Goal: Task Accomplishment & Management: Manage account settings

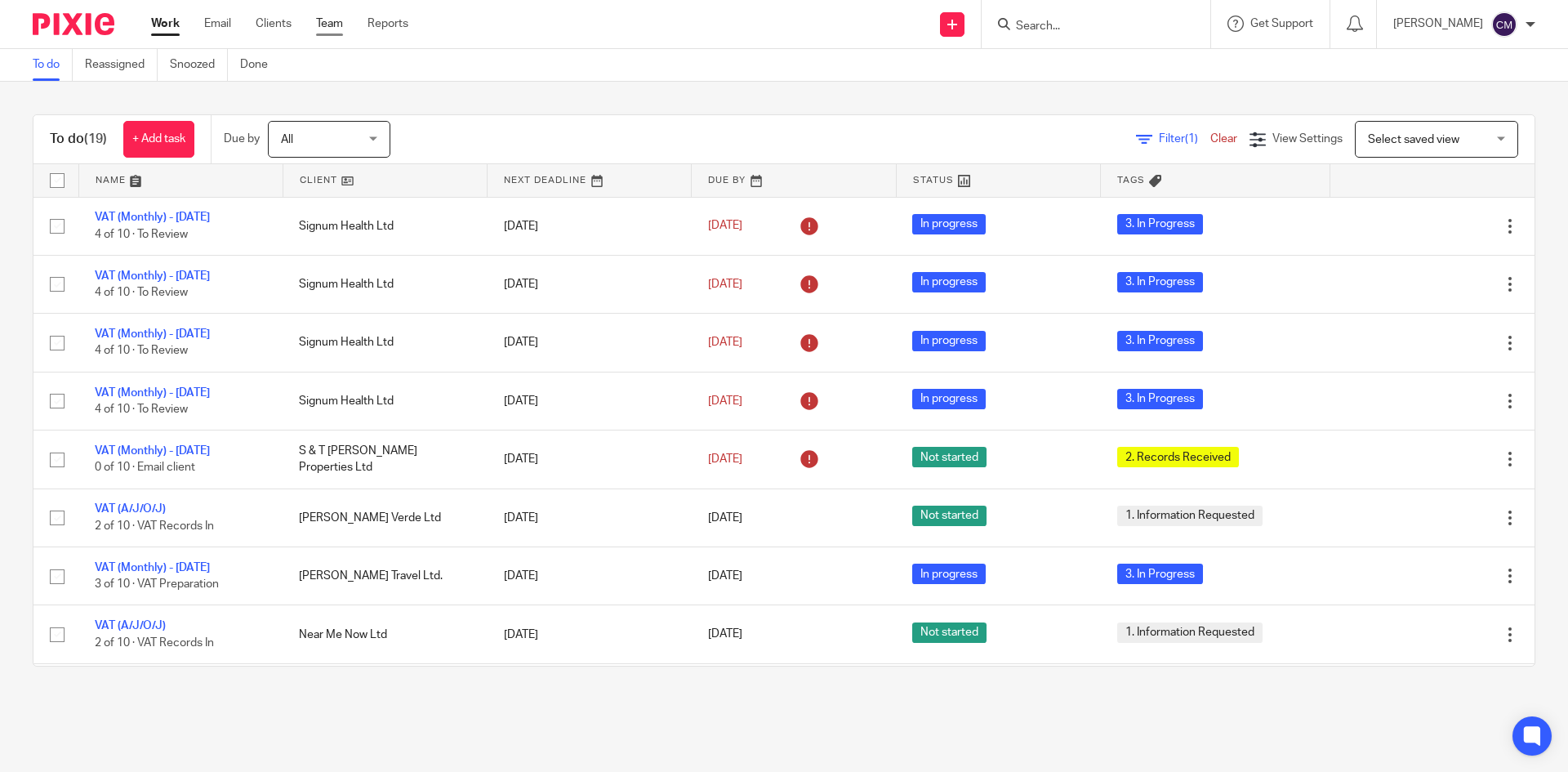
click at [323, 23] on link "Team" at bounding box center [328, 24] width 27 height 17
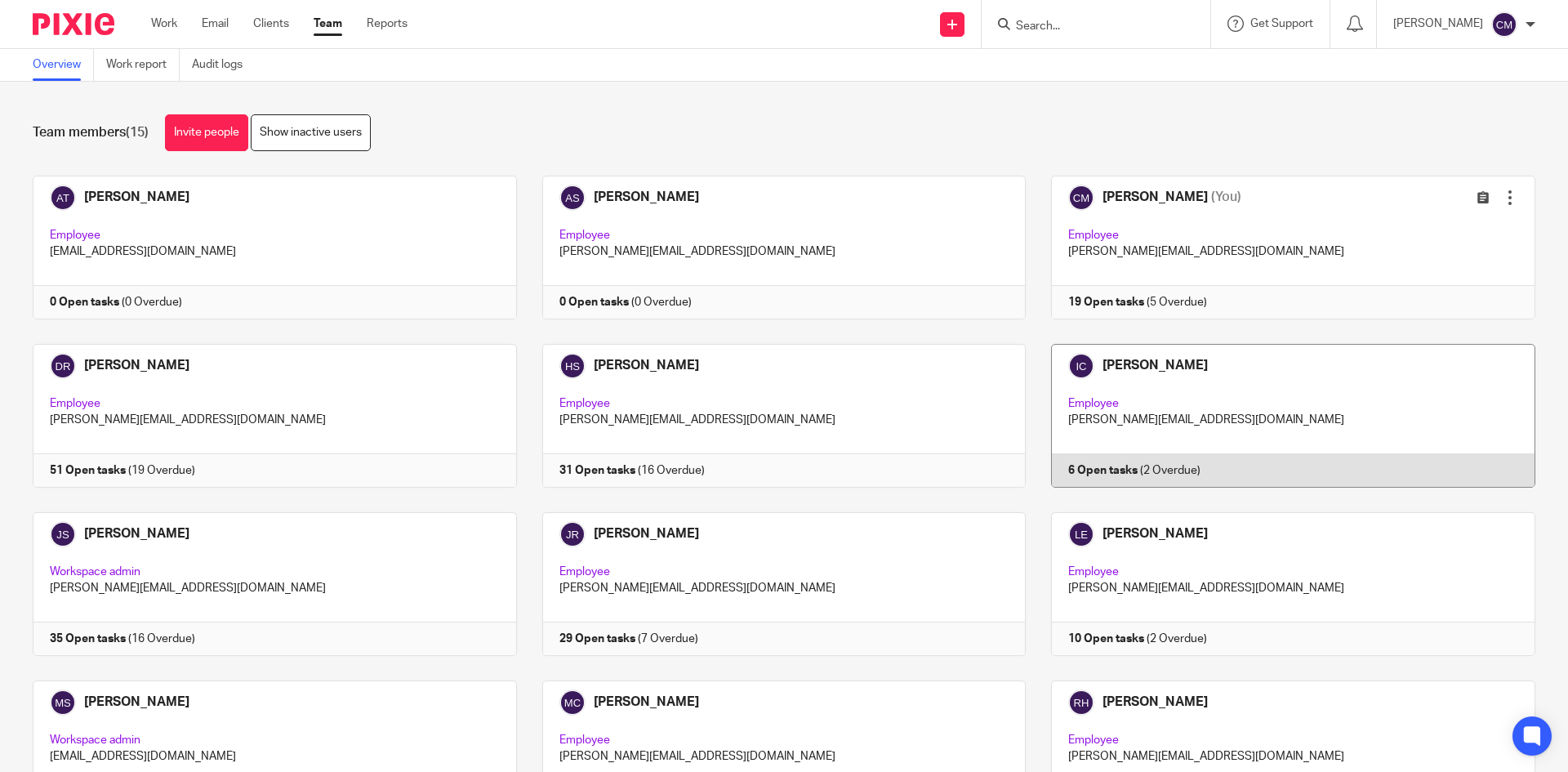
click at [1108, 373] on link at bounding box center [1280, 416] width 510 height 144
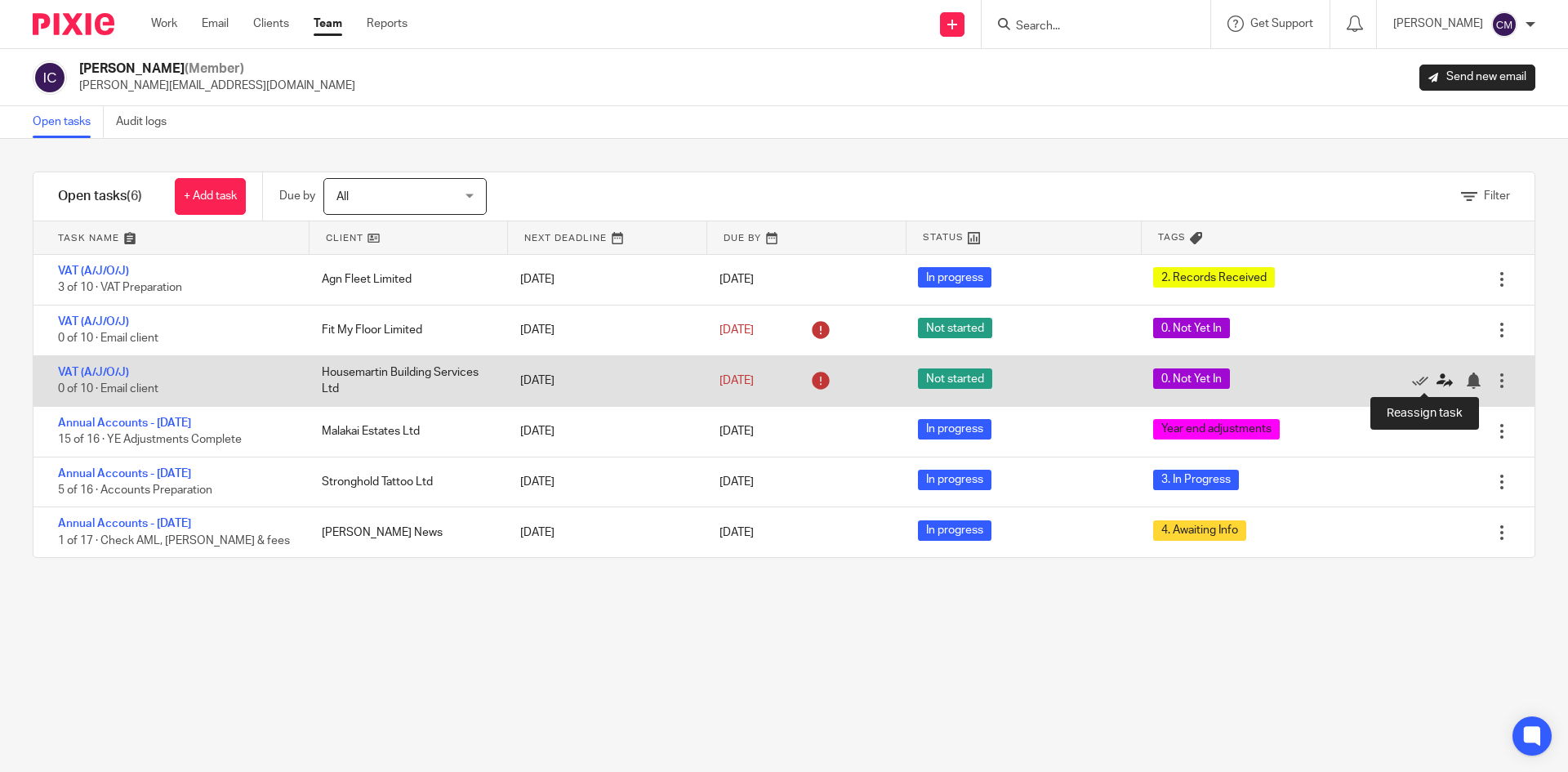
click at [1437, 383] on icon at bounding box center [1445, 381] width 17 height 17
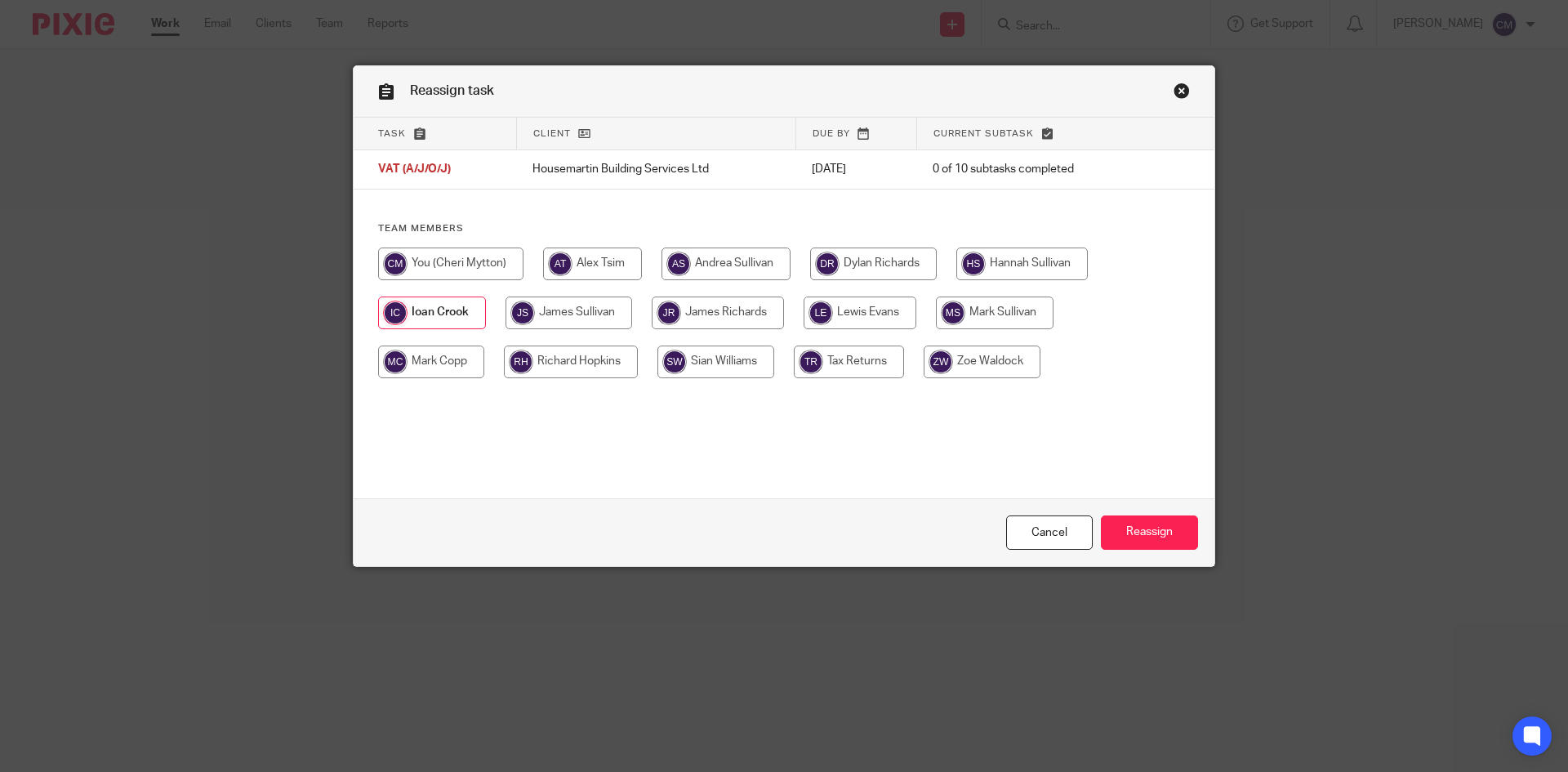
click at [456, 259] on input "radio" at bounding box center [450, 263] width 145 height 33
radio input "true"
click at [1158, 528] on input "Reassign" at bounding box center [1149, 533] width 98 height 35
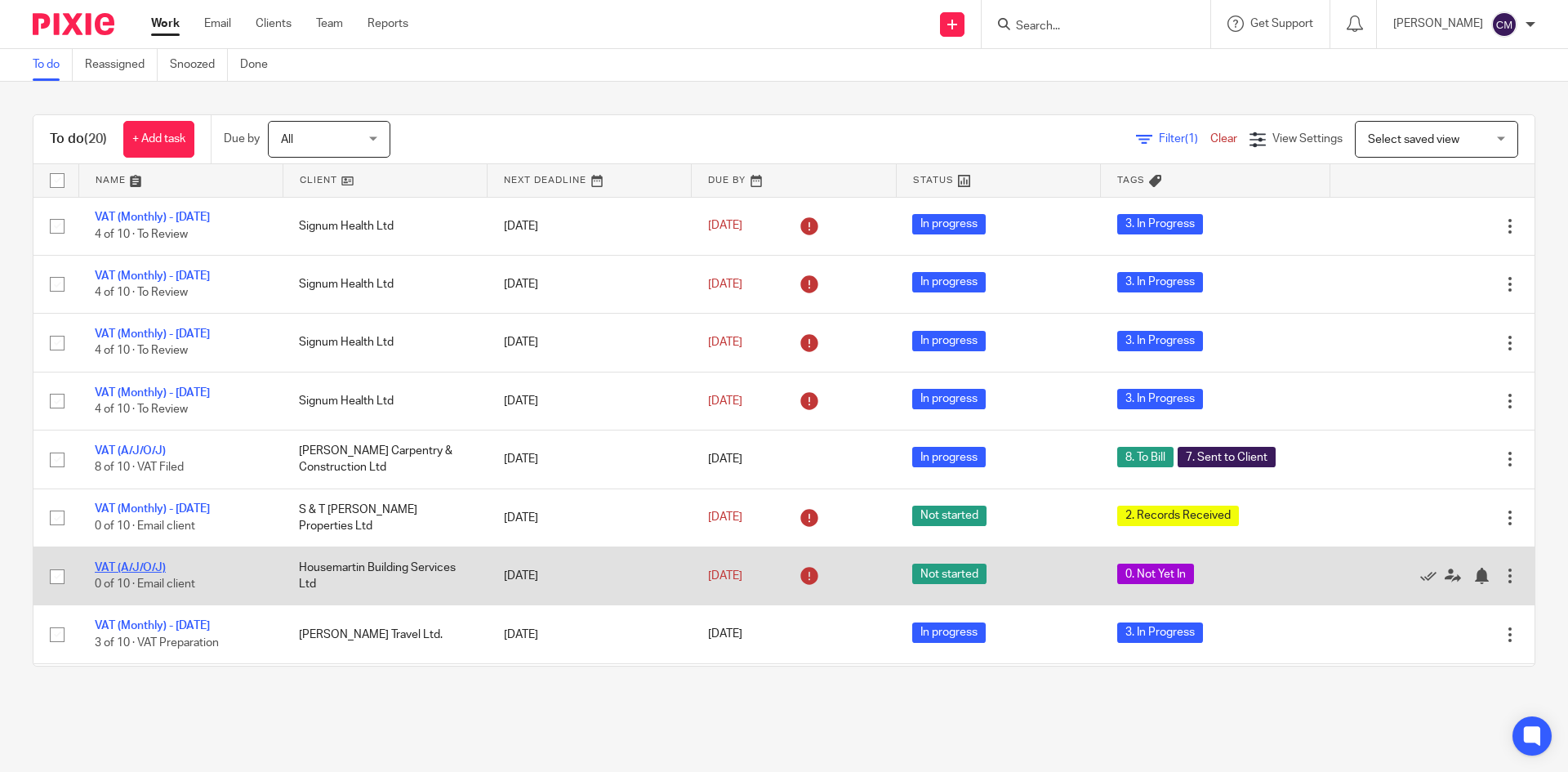
click at [134, 568] on link "VAT (A/J/O/J)" at bounding box center [130, 568] width 71 height 12
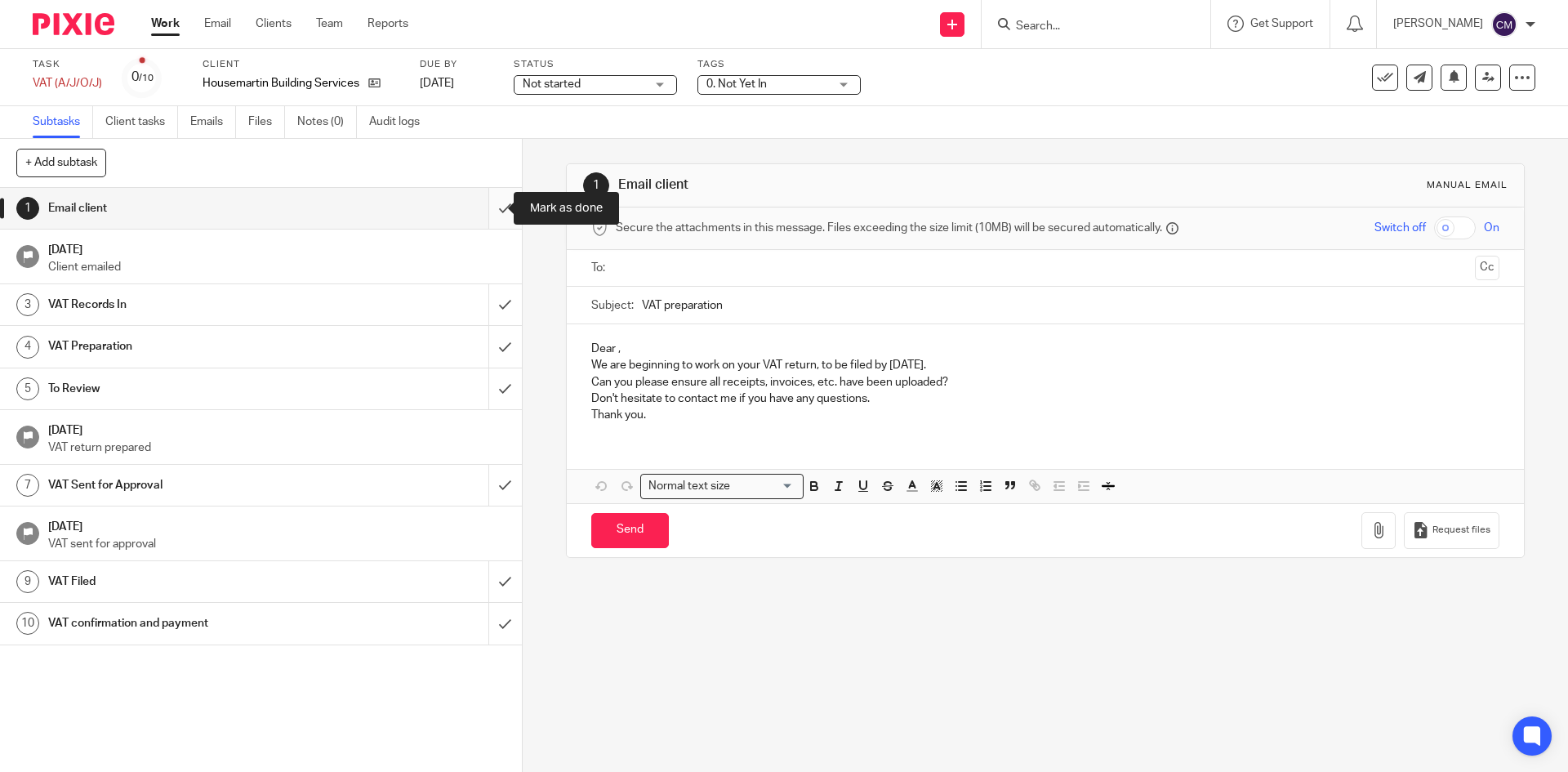
click at [492, 205] on input "submit" at bounding box center [260, 207] width 522 height 40
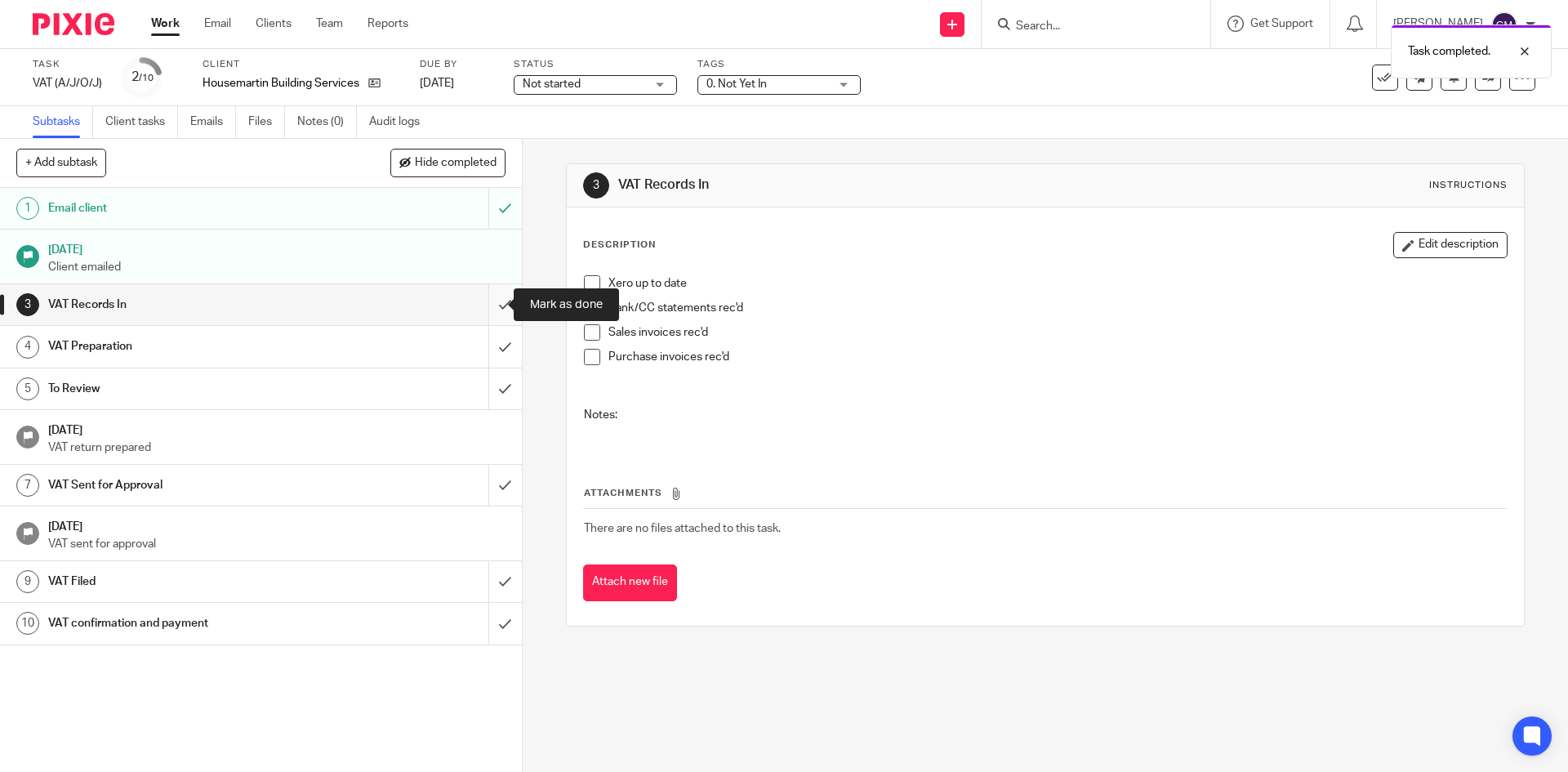
click at [492, 314] on input "submit" at bounding box center [260, 304] width 522 height 40
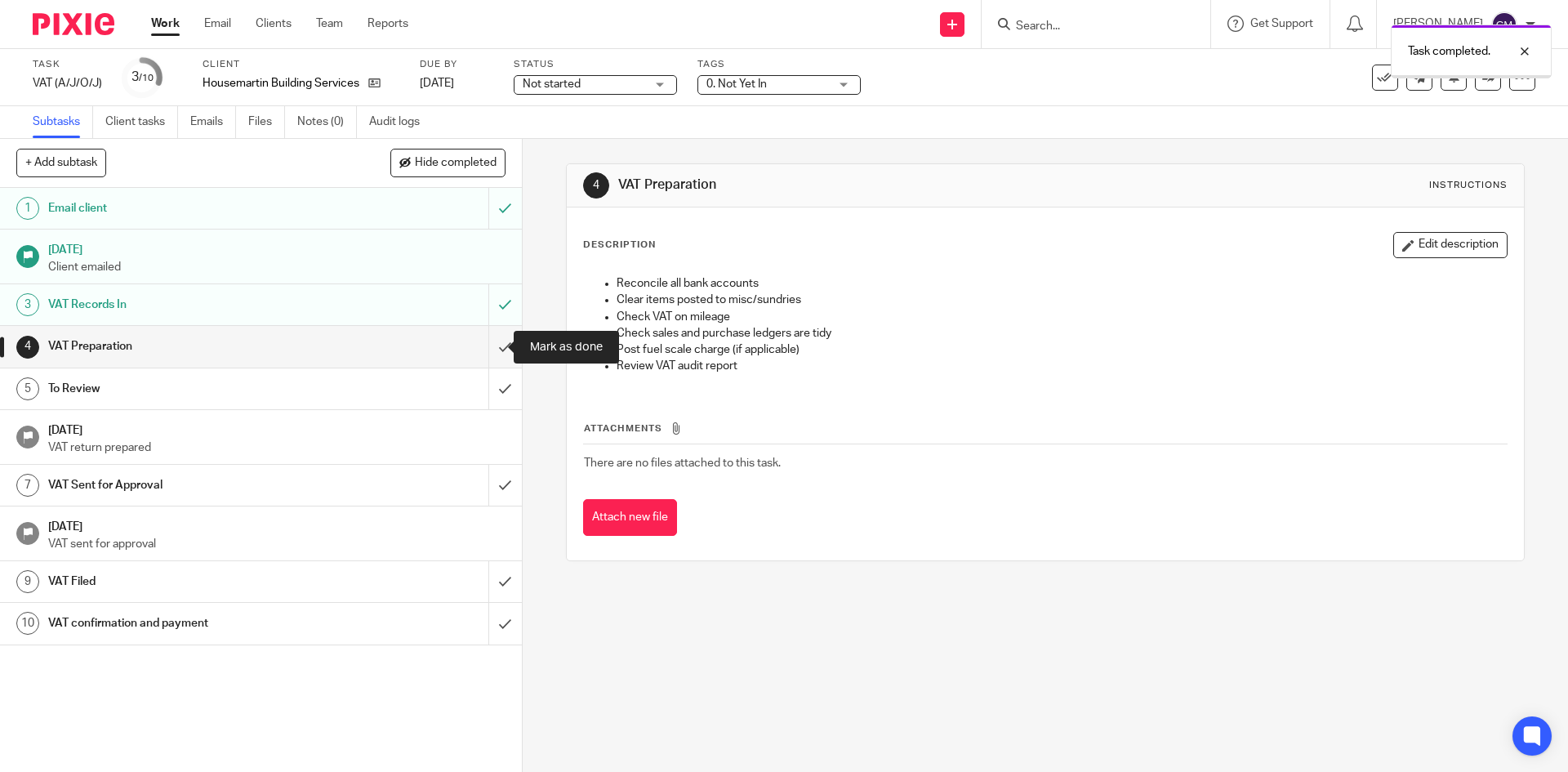
click at [494, 359] on input "submit" at bounding box center [260, 345] width 522 height 40
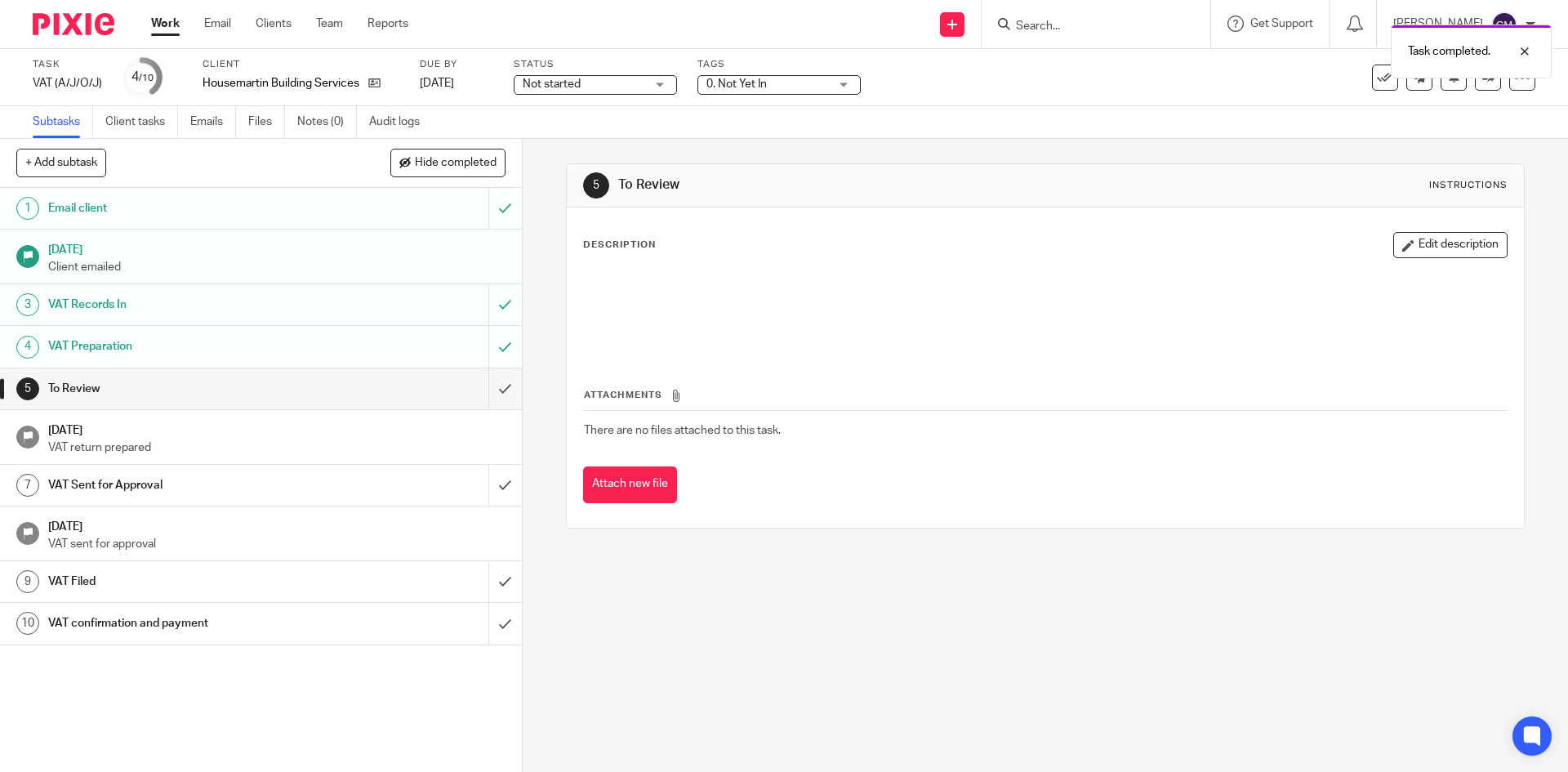
click at [609, 83] on span "Not started" at bounding box center [584, 84] width 122 height 17
click at [587, 137] on li "In progress" at bounding box center [594, 144] width 162 height 34
click at [706, 86] on span "0. Not Yet In" at bounding box center [736, 85] width 60 height 12
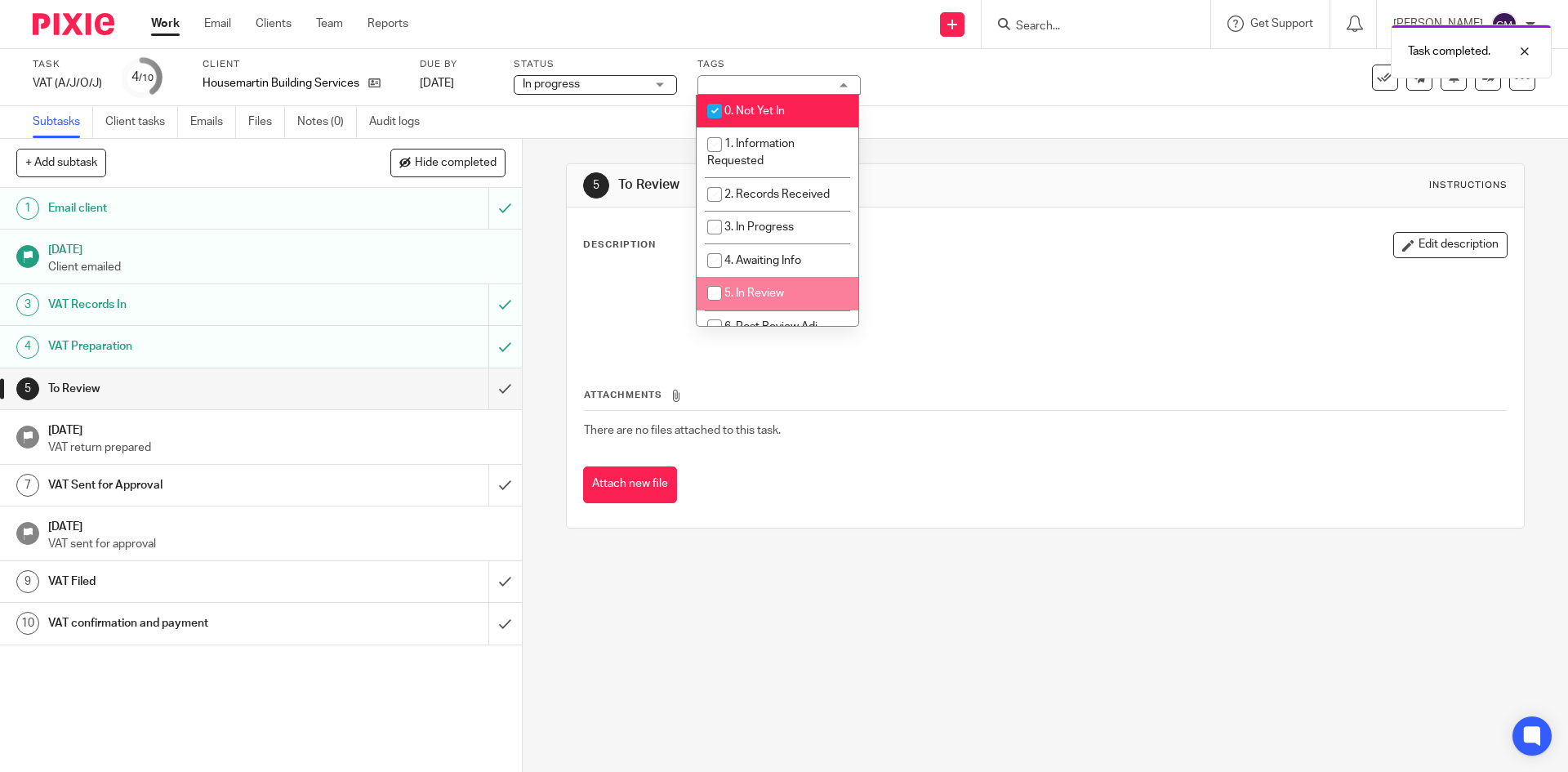
click at [772, 298] on span "5. In Review" at bounding box center [754, 294] width 59 height 12
checkbox input "true"
click at [701, 101] on input "checkbox" at bounding box center [714, 110] width 31 height 31
checkbox input "false"
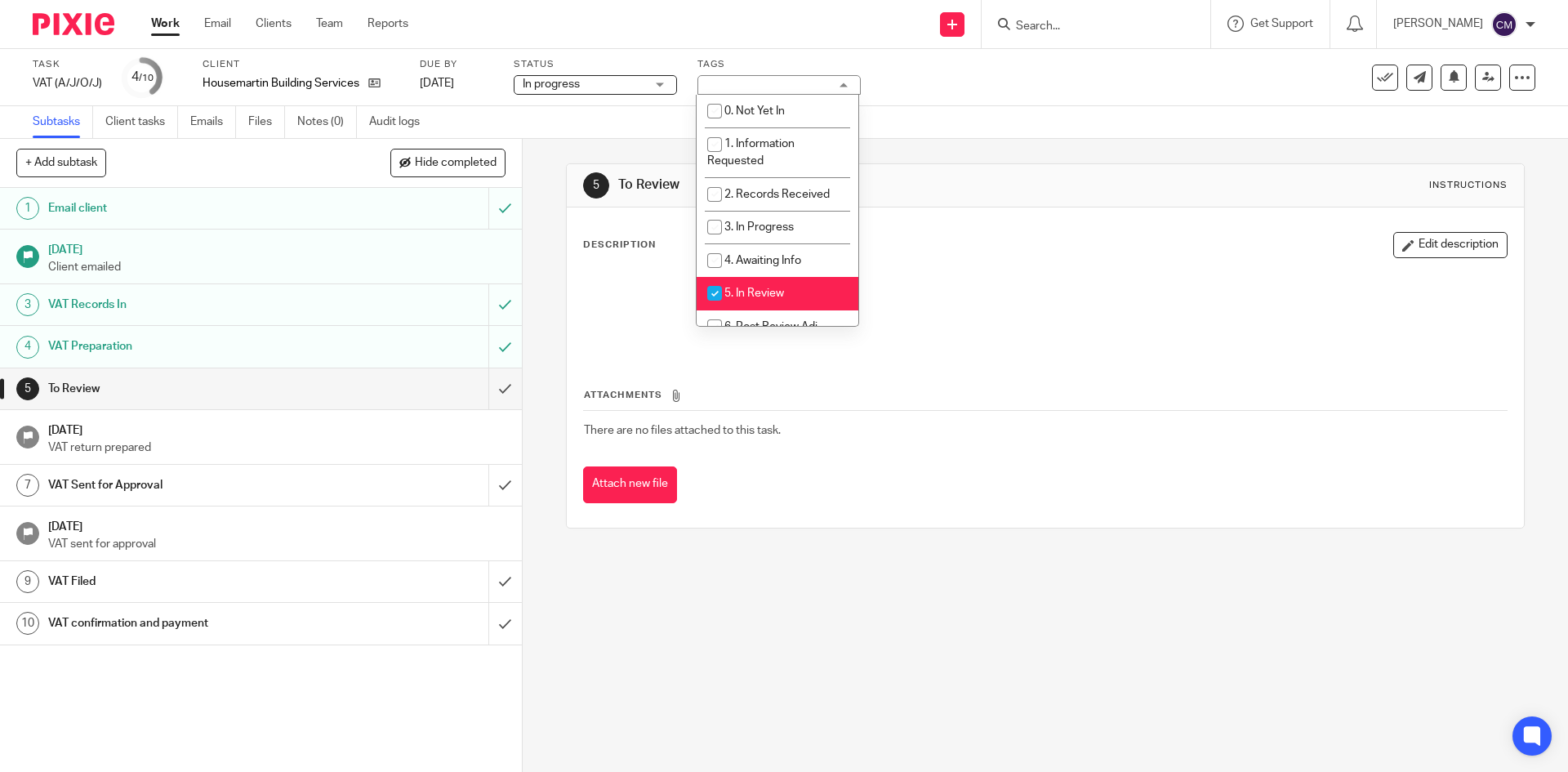
click at [1063, 116] on div "Subtasks Client tasks Emails Files Notes (0) Audit logs" at bounding box center [784, 122] width 1568 height 33
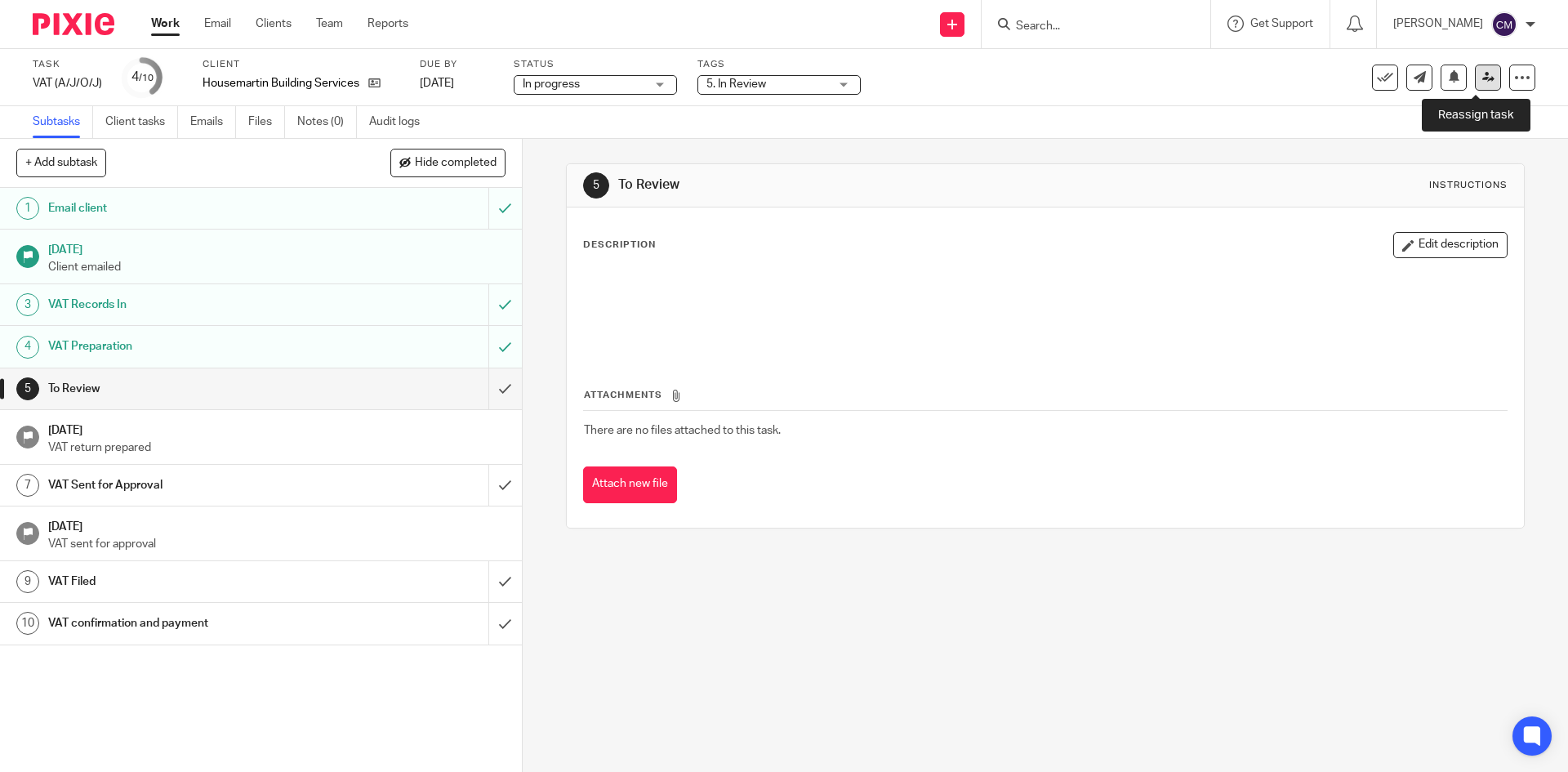
click at [1482, 75] on icon at bounding box center [1488, 77] width 12 height 12
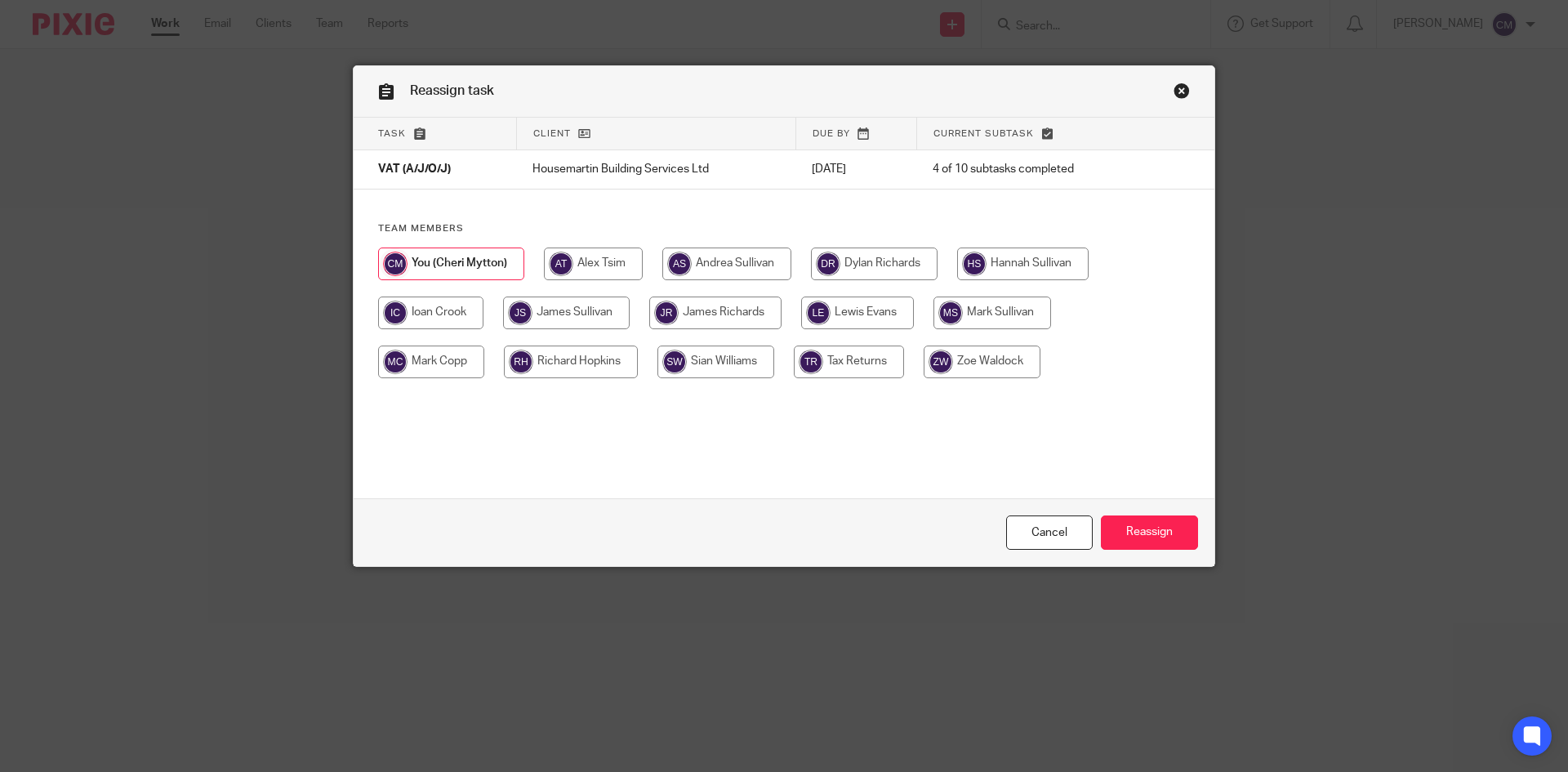
click at [1026, 268] on input "radio" at bounding box center [1023, 263] width 131 height 33
radio input "true"
click at [1157, 535] on input "Reassign" at bounding box center [1149, 533] width 98 height 35
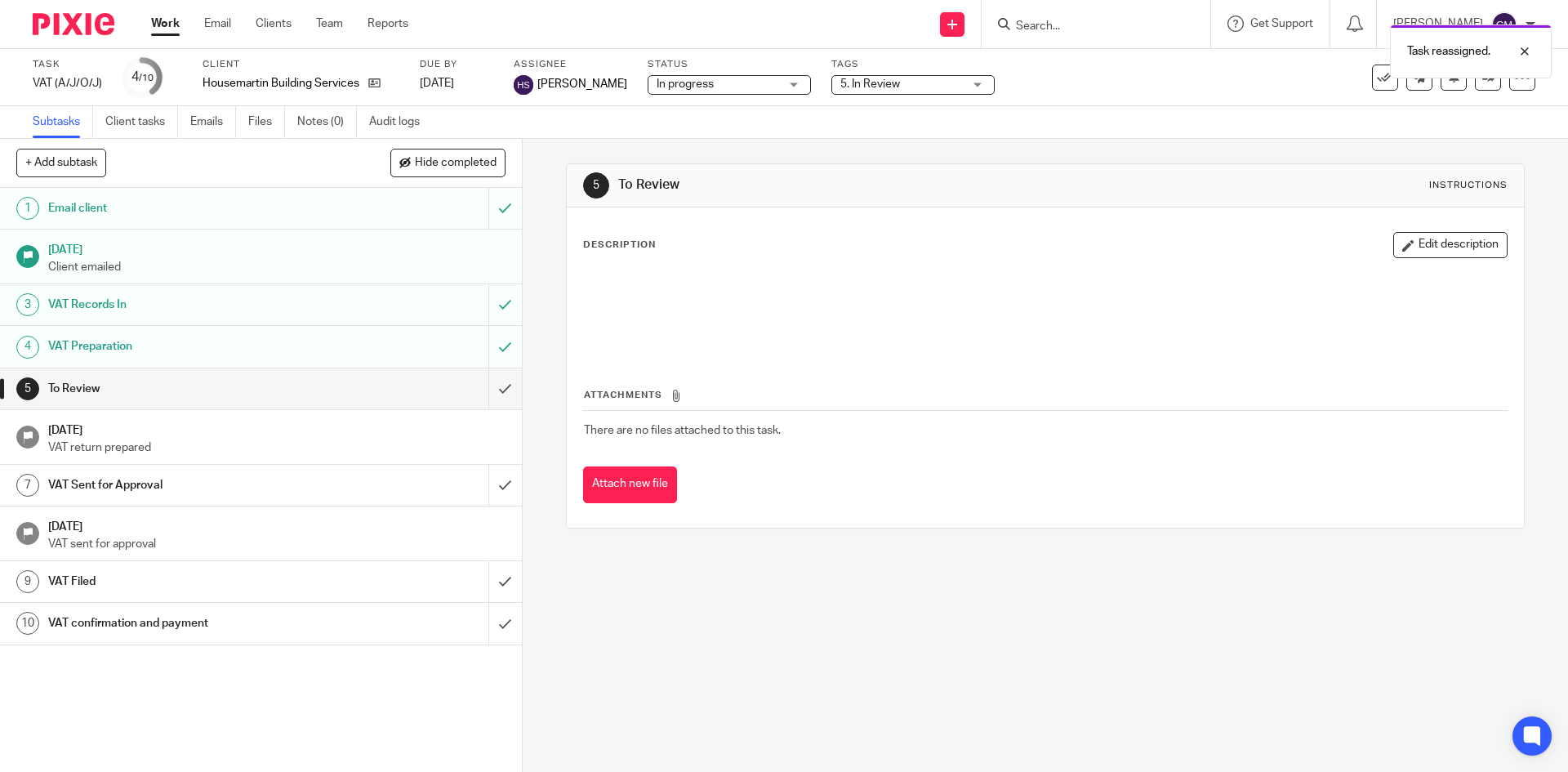
click at [169, 18] on link "Work" at bounding box center [165, 24] width 29 height 17
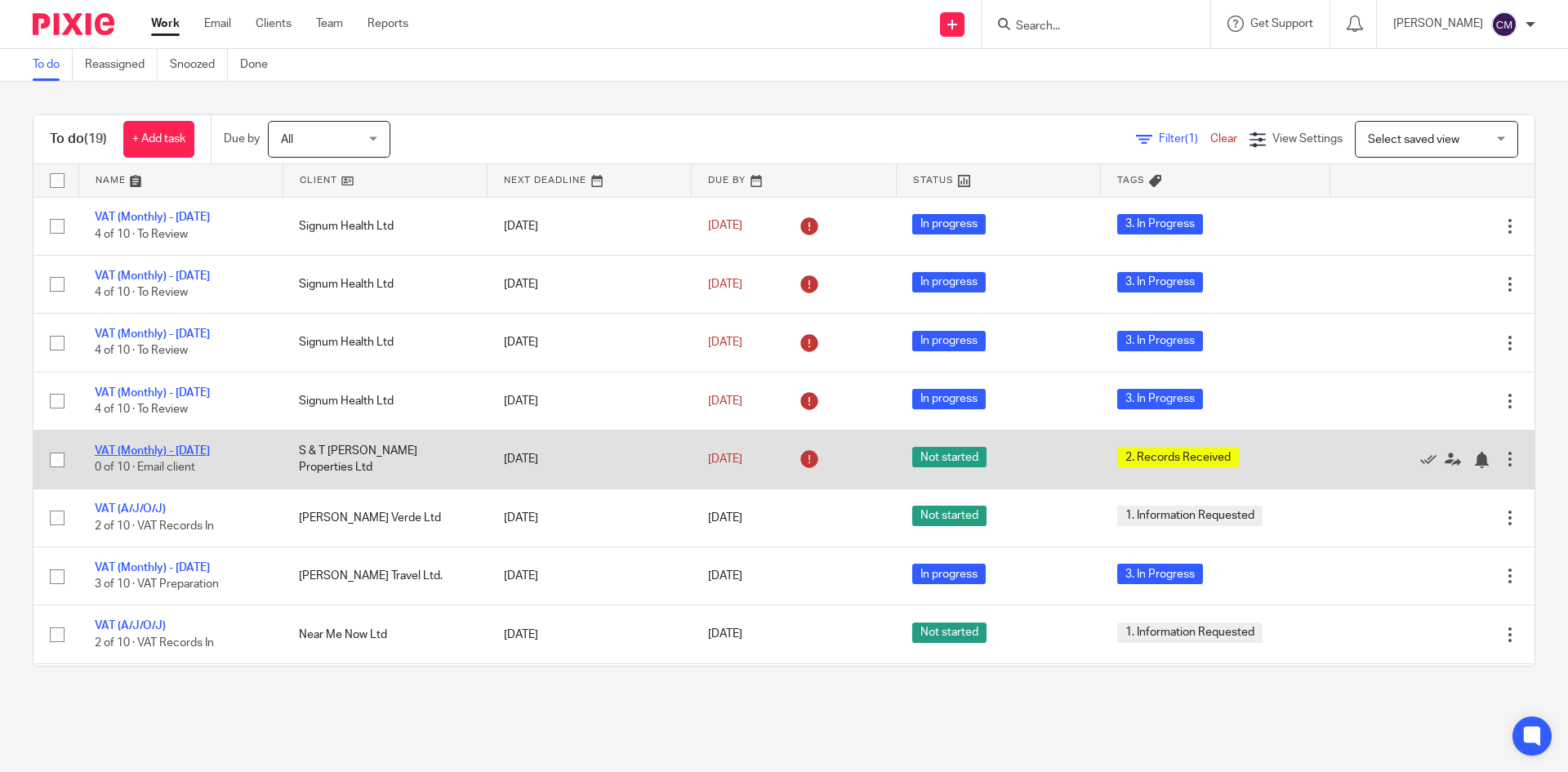
click at [148, 451] on link "VAT (Monthly) - [DATE]" at bounding box center [152, 451] width 115 height 12
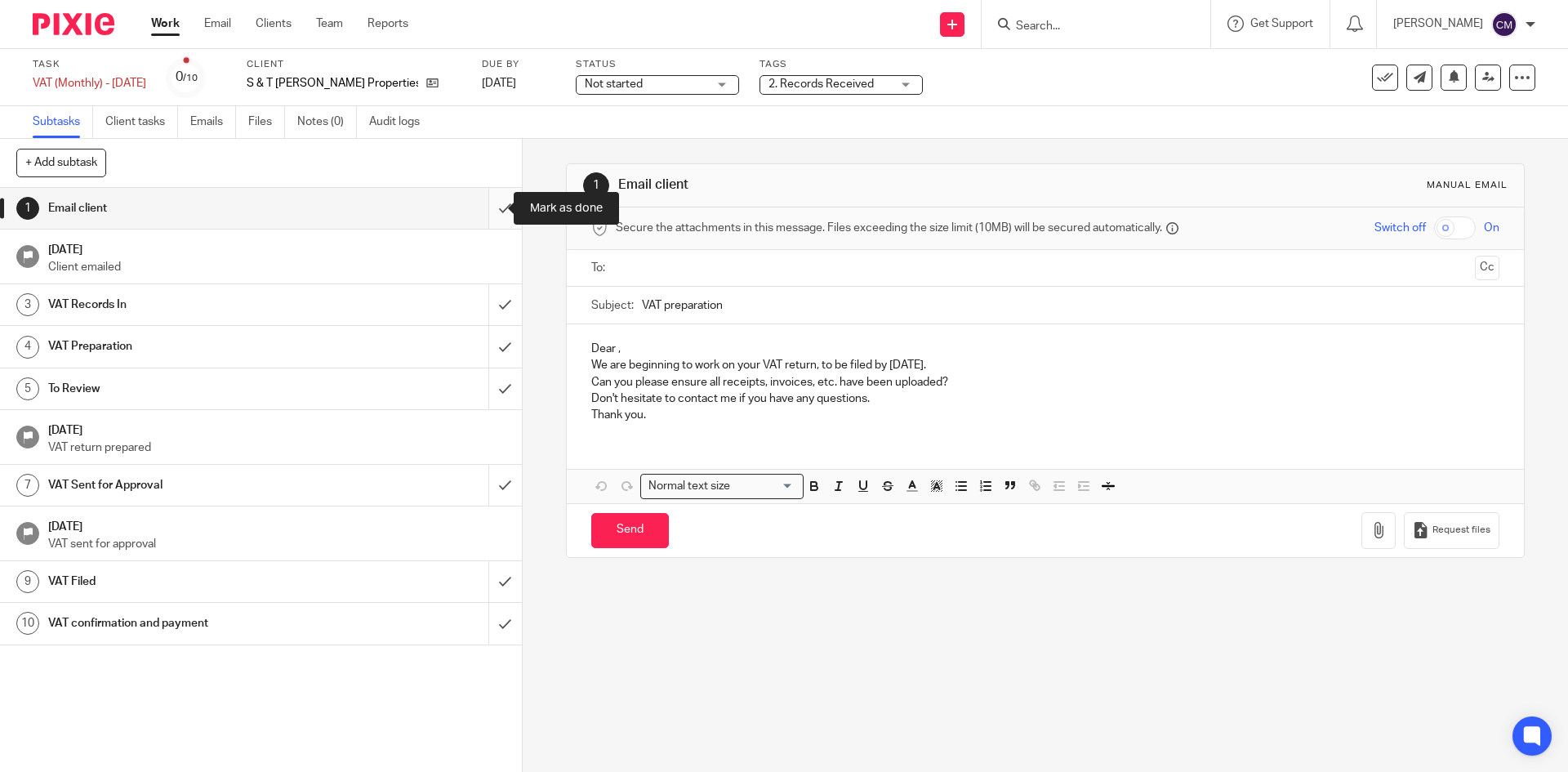
click at [496, 206] on input "submit" at bounding box center [260, 207] width 522 height 40
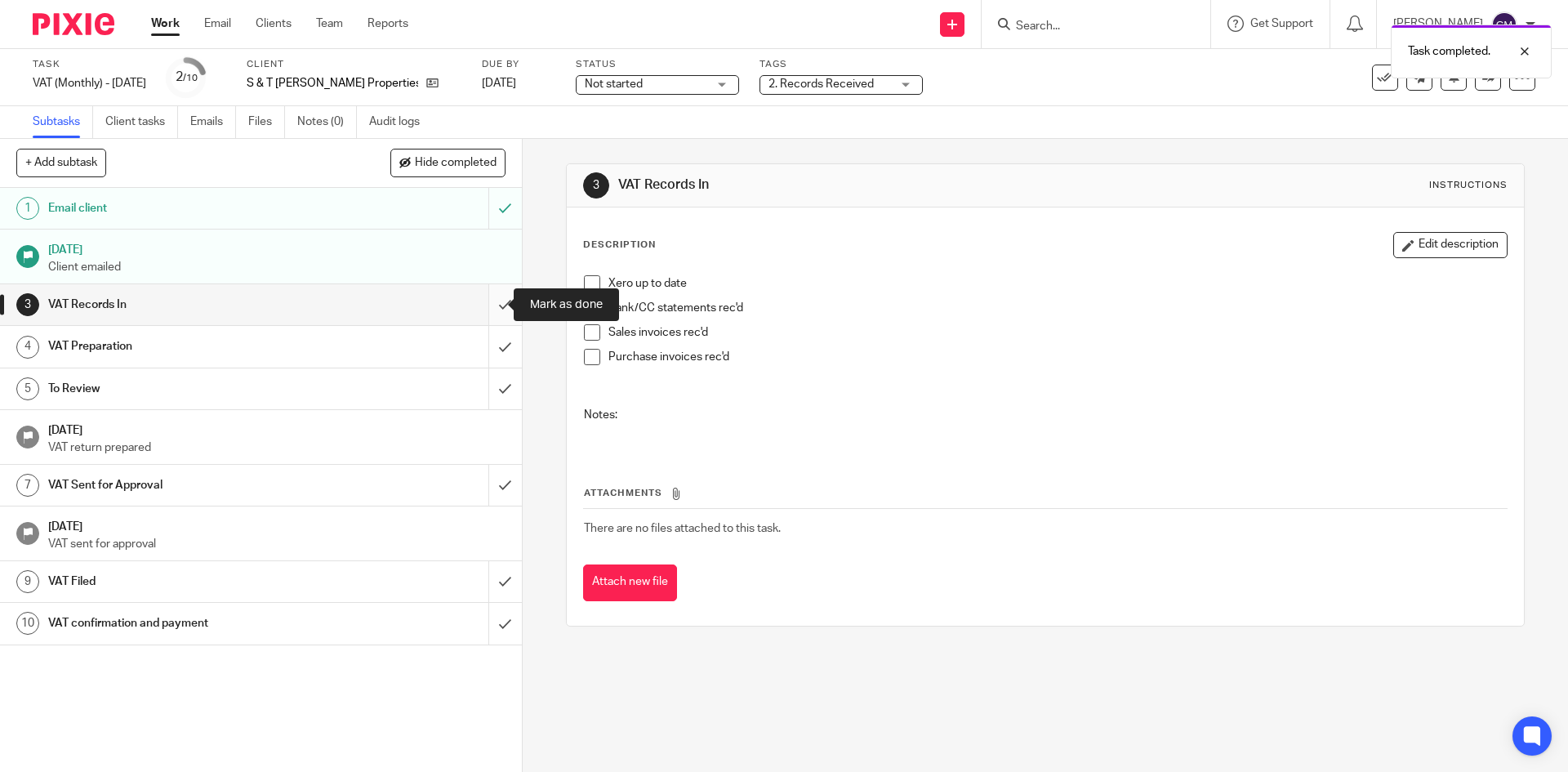
click at [493, 296] on input "submit" at bounding box center [260, 304] width 522 height 40
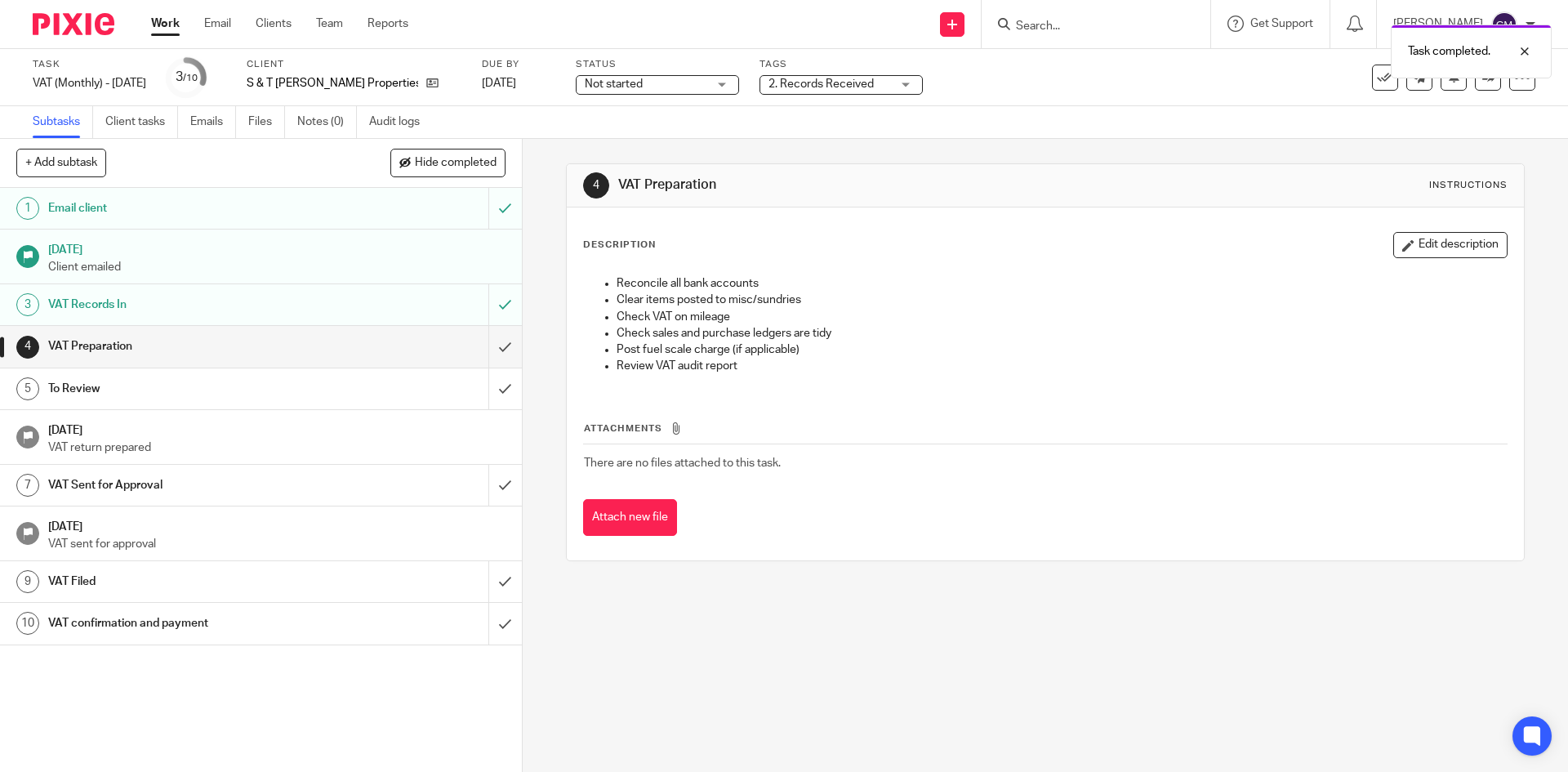
click at [649, 88] on span "Not started" at bounding box center [646, 84] width 122 height 17
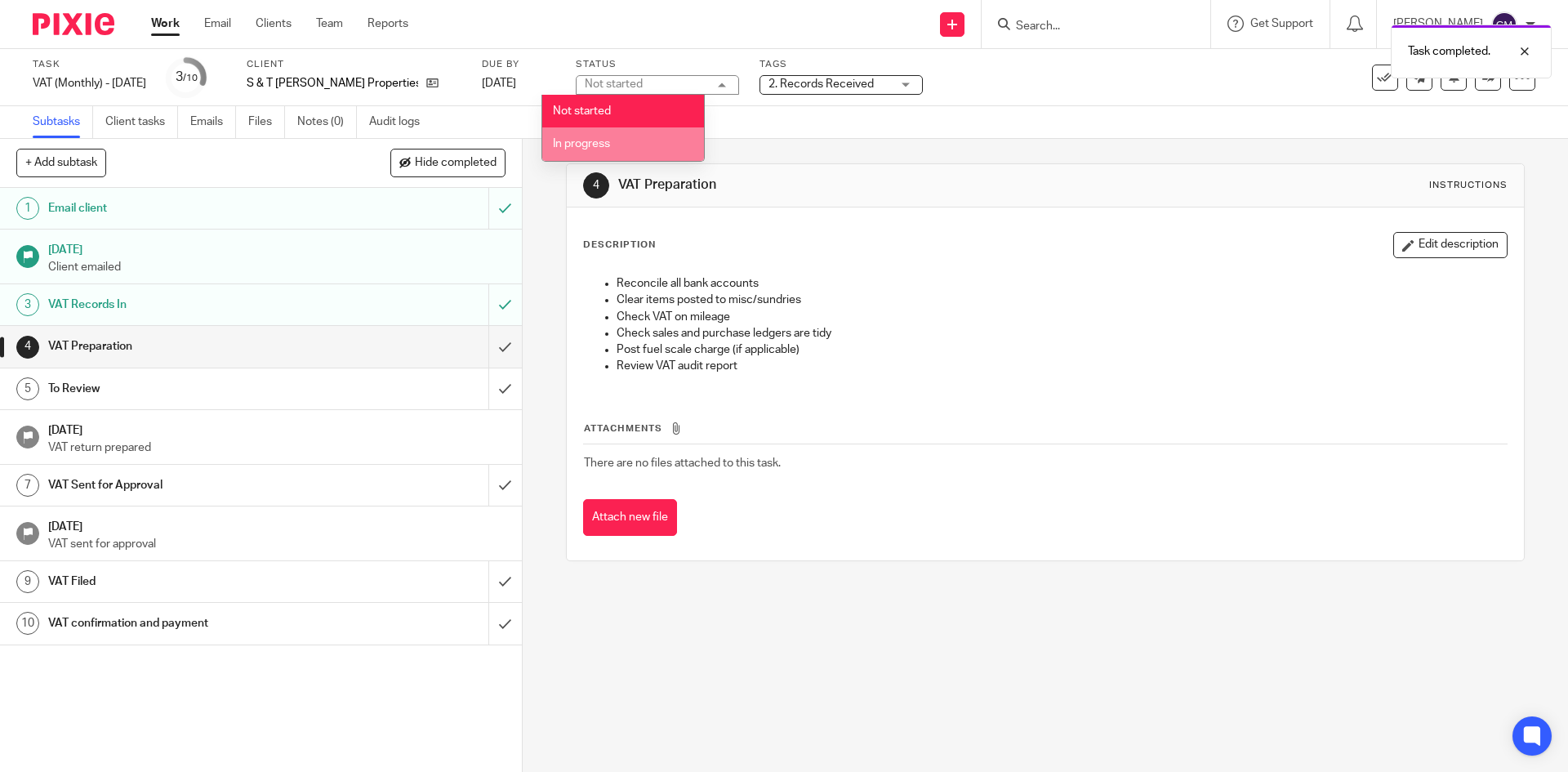
click at [639, 150] on li "In progress" at bounding box center [623, 144] width 162 height 34
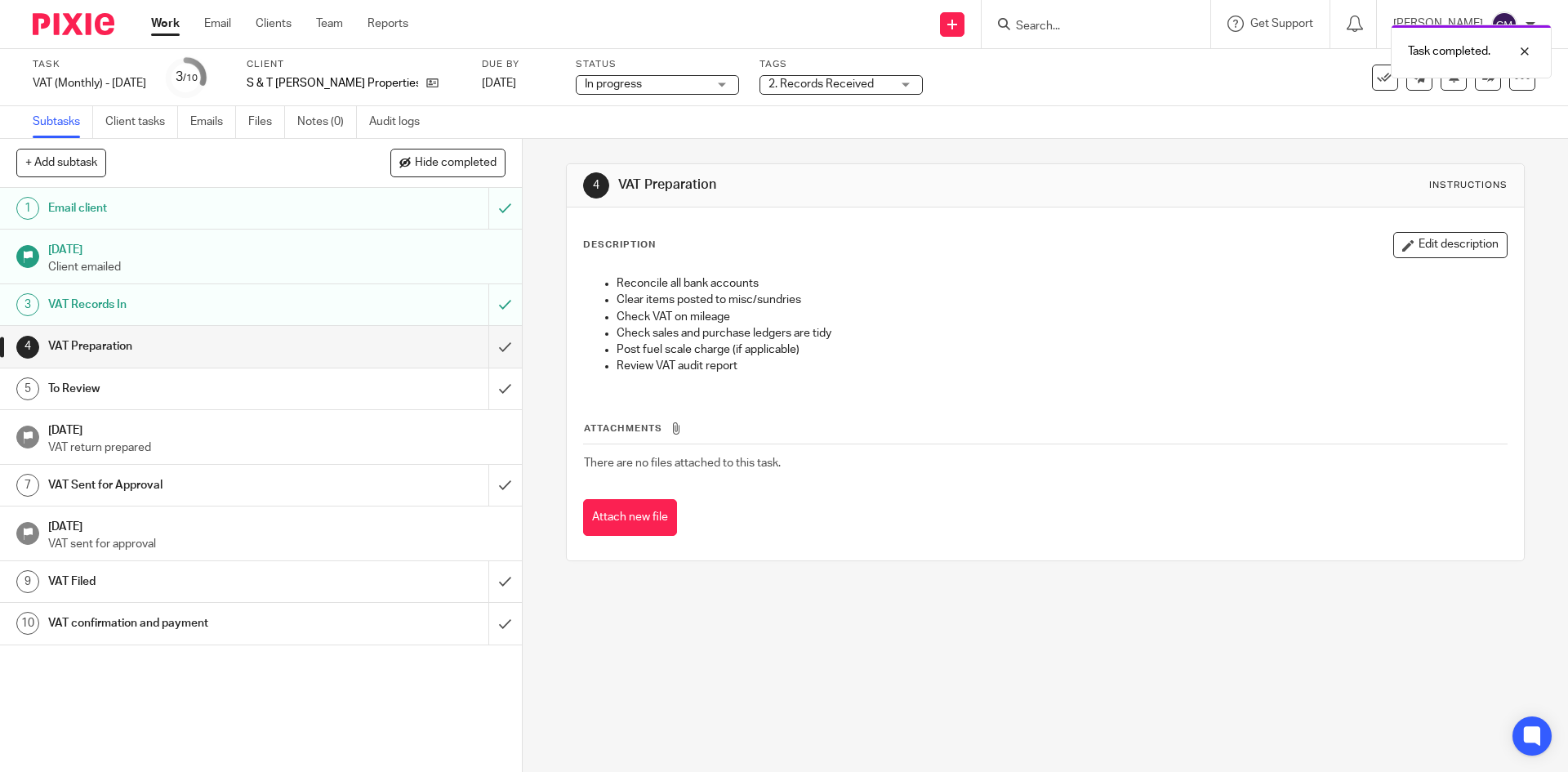
click at [790, 78] on div "Task completed." at bounding box center [1168, 47] width 767 height 62
click at [791, 83] on span "2. Records Received" at bounding box center [820, 85] width 106 height 12
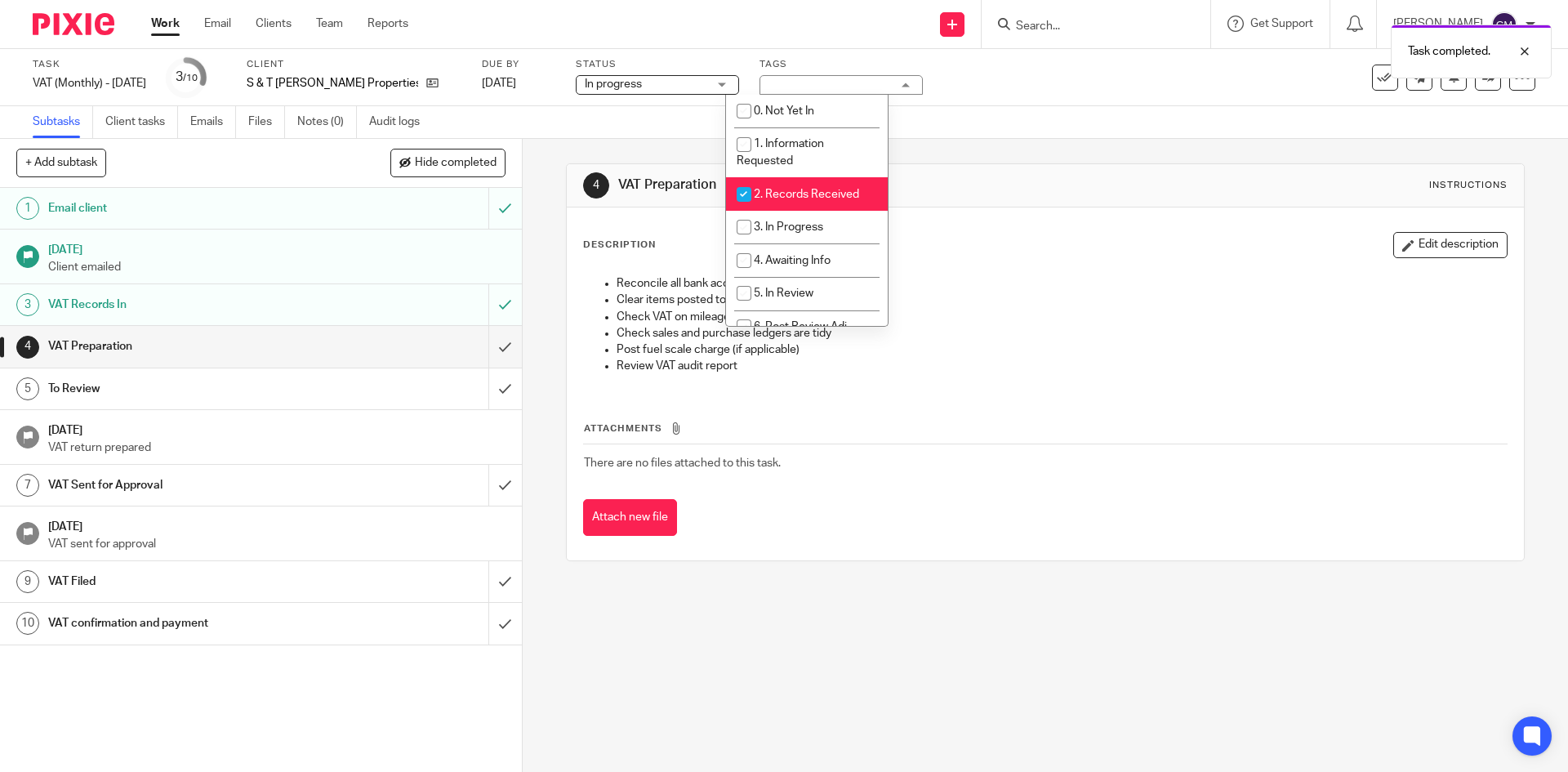
click at [796, 191] on span "2. Records Received" at bounding box center [806, 194] width 106 height 12
checkbox input "false"
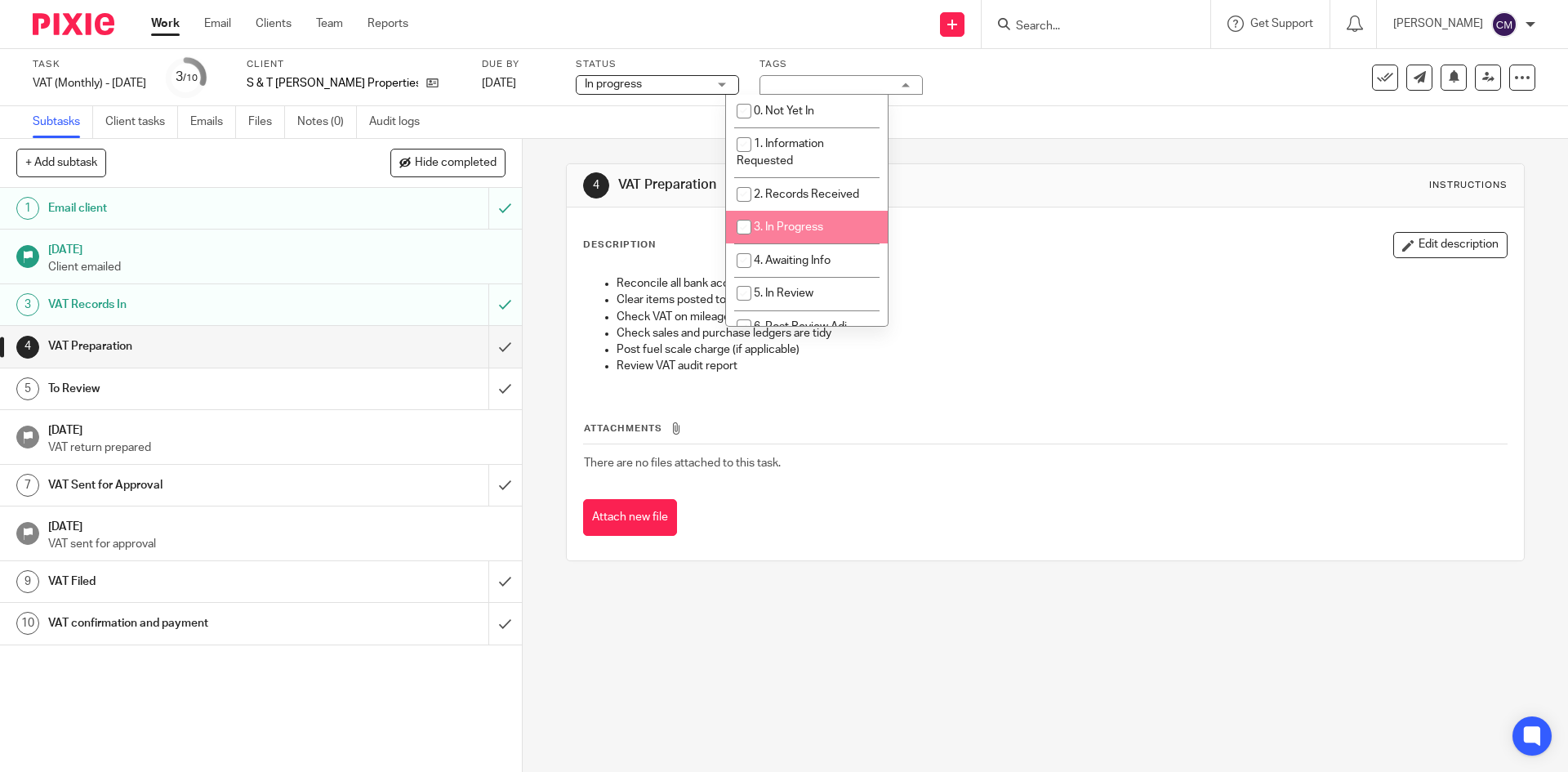
click at [796, 230] on span "3. In Progress" at bounding box center [788, 227] width 69 height 12
checkbox input "true"
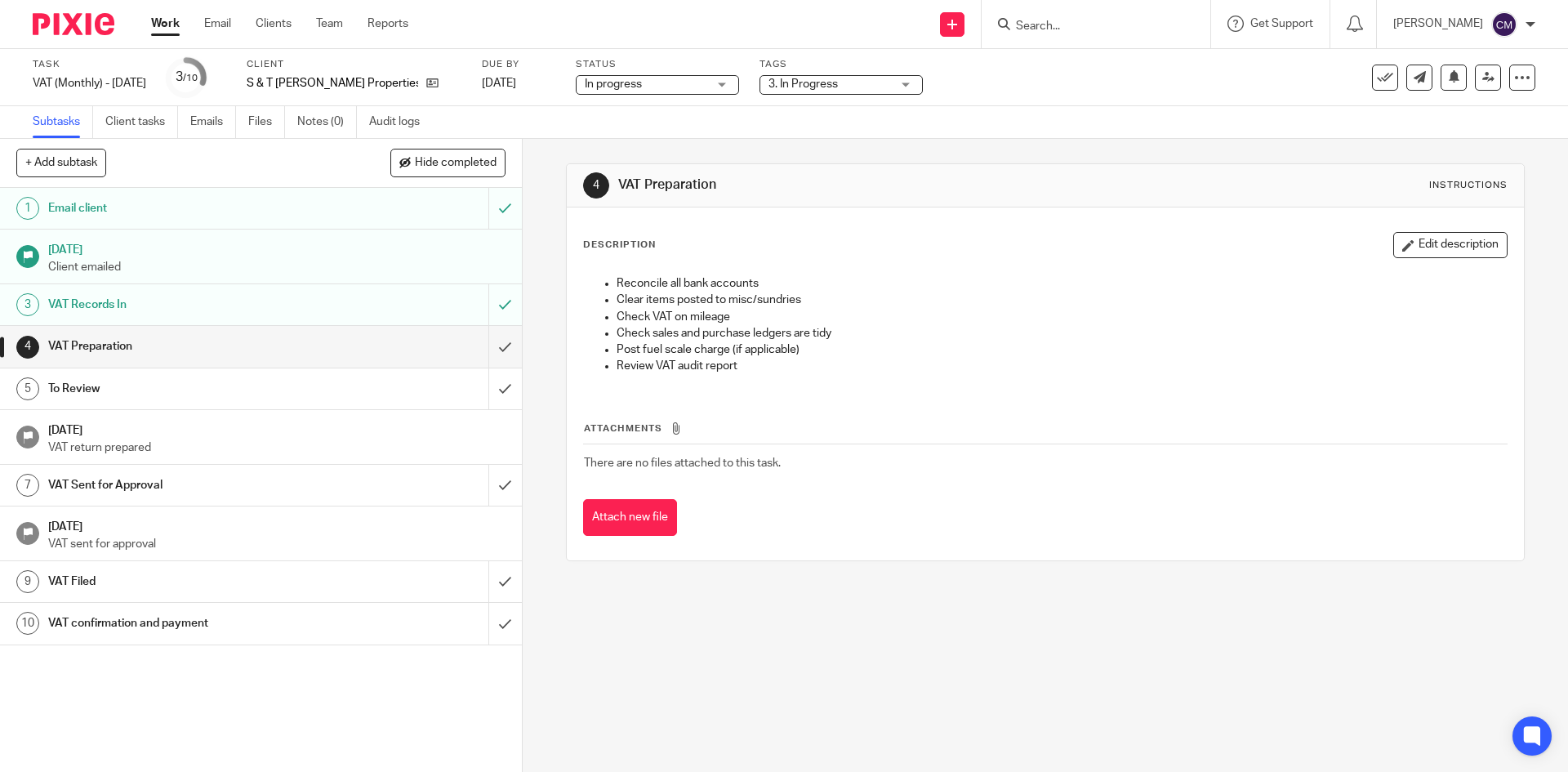
click at [152, 17] on link "Work" at bounding box center [165, 24] width 29 height 17
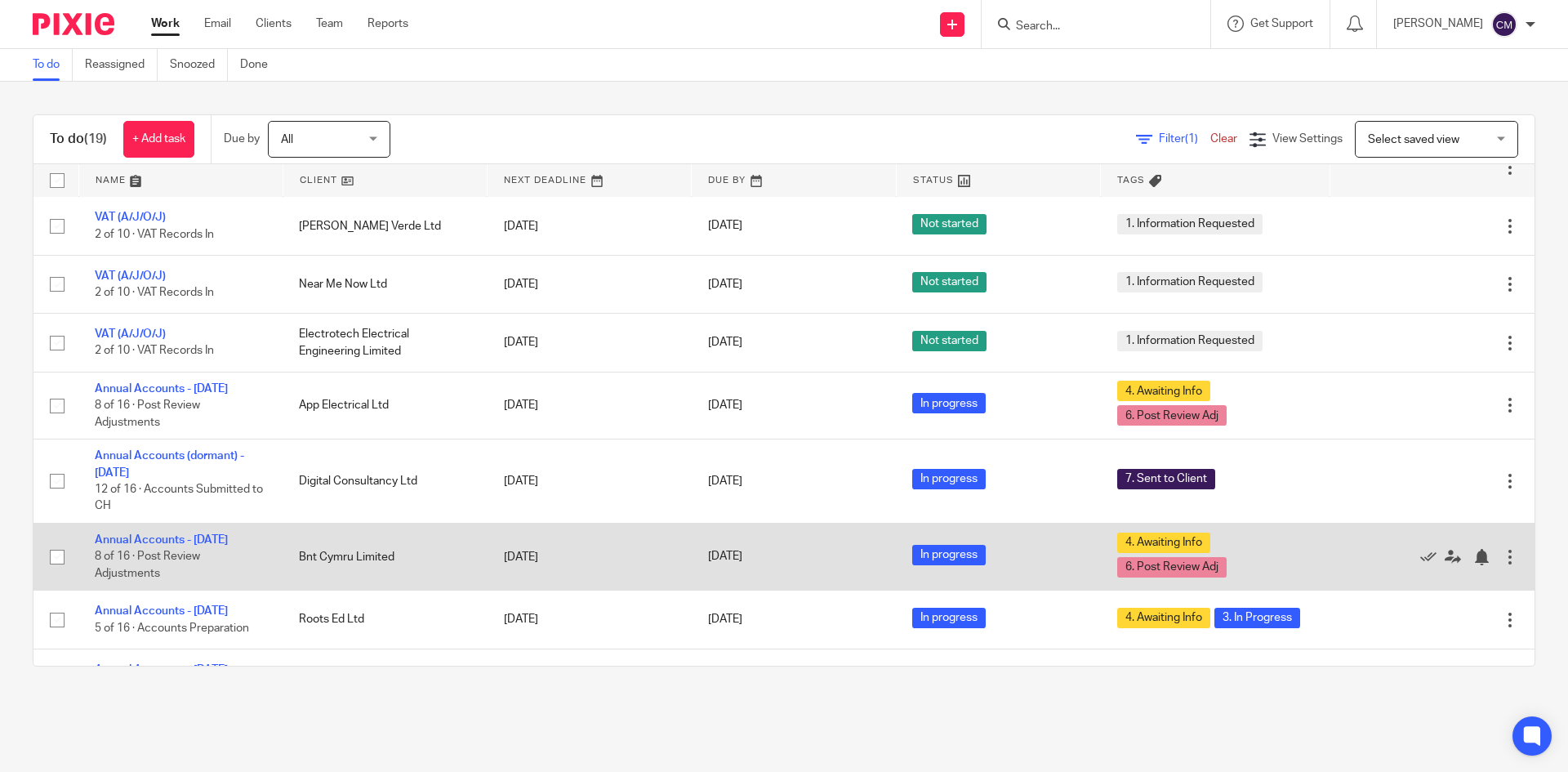
scroll to position [490, 0]
